Goal: Check status: Check status

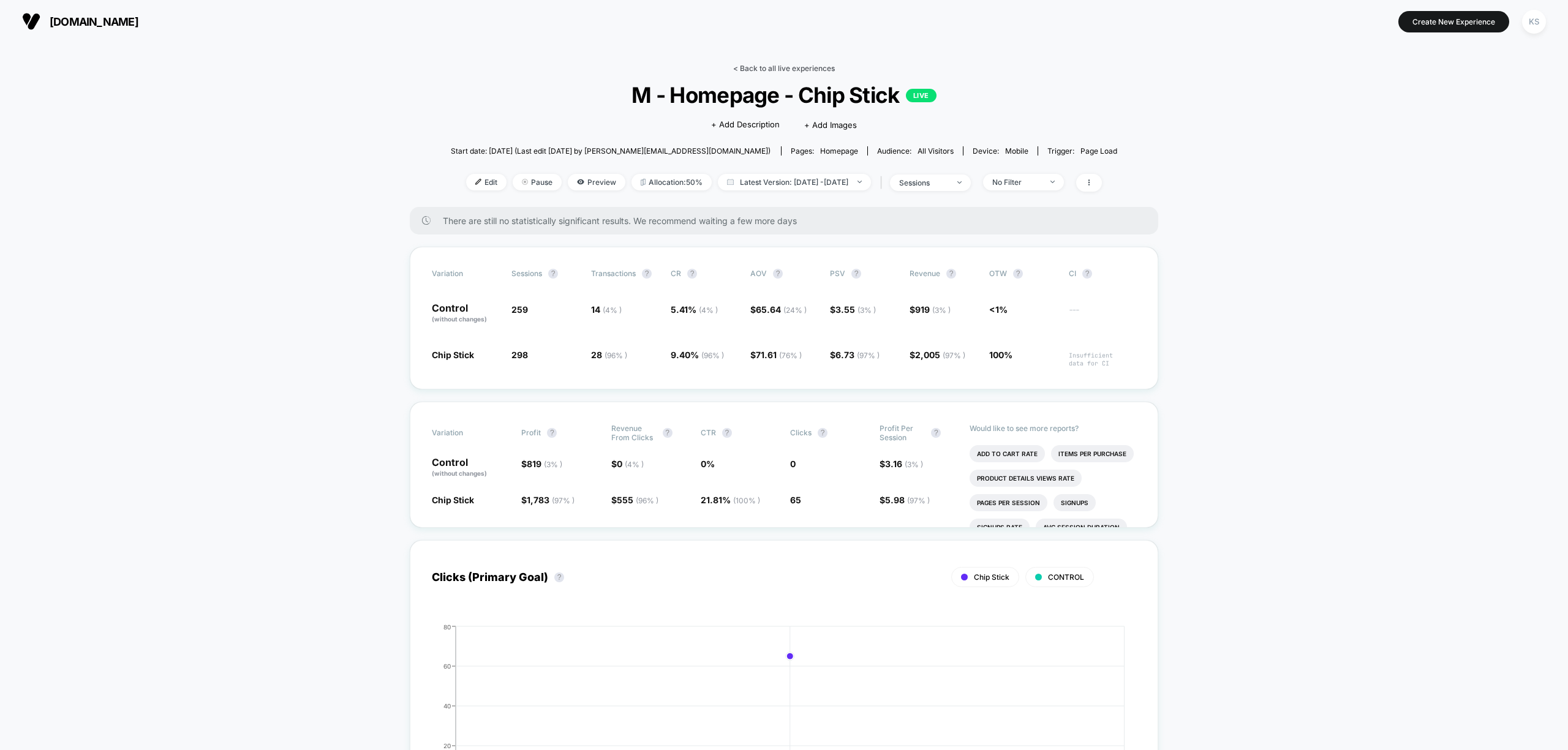
click at [760, 65] on link "< Back to all live experiences" at bounding box center [784, 68] width 101 height 9
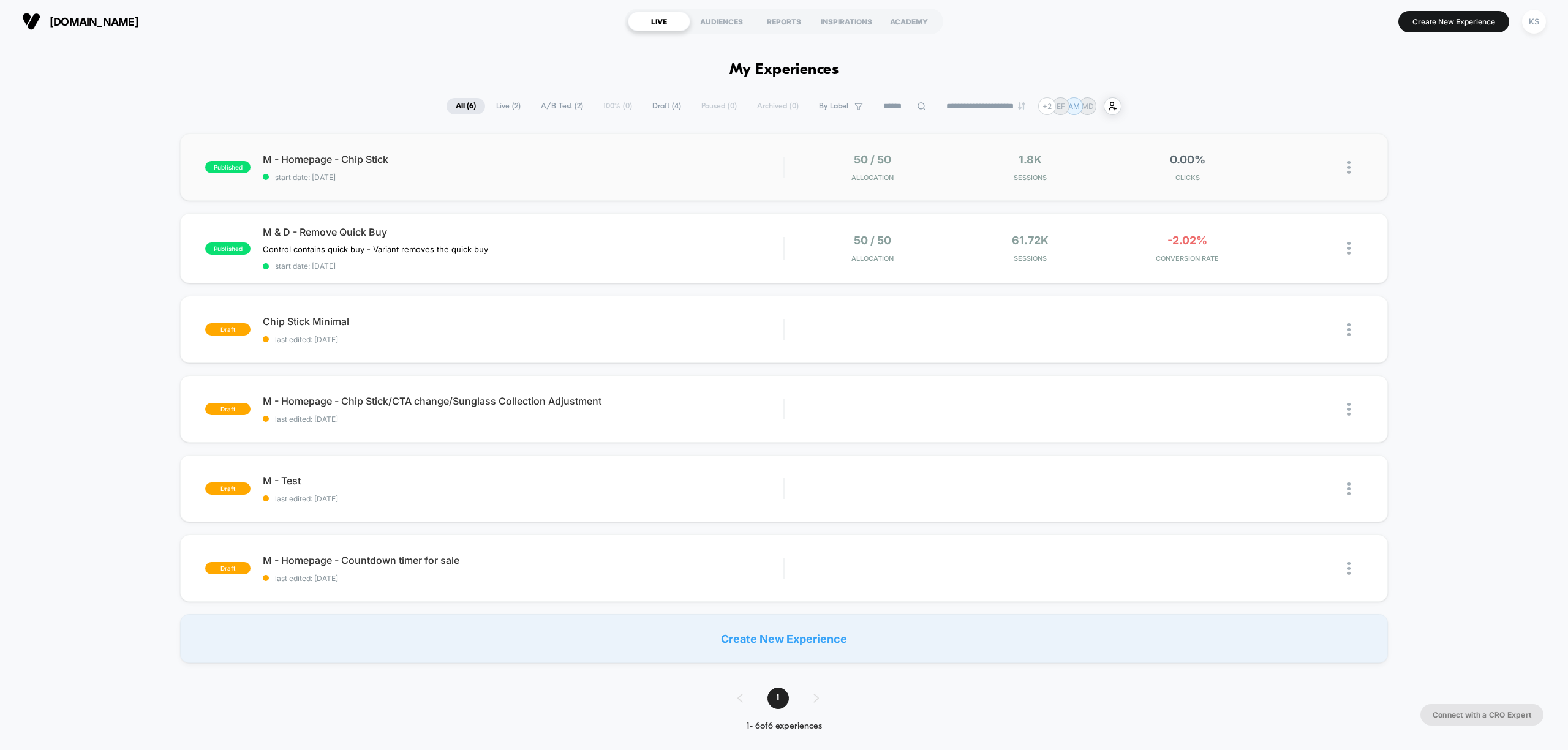
click at [708, 182] on div "published M - Homepage - Chip Stick start date: [DATE] 50 / 50 Allocation 1.8k …" at bounding box center [783, 168] width 1207 height 68
